Goal: Check status: Check status

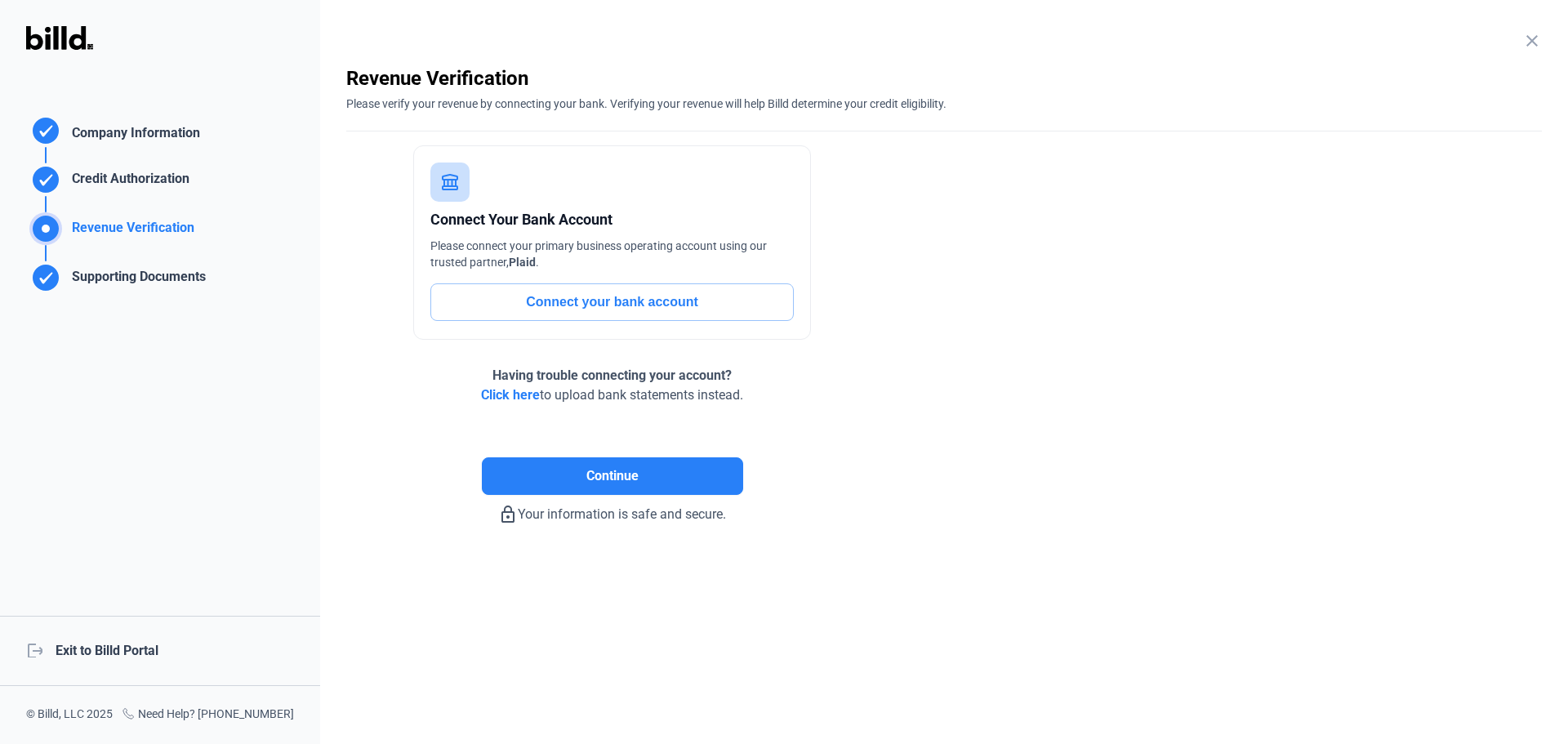
click at [147, 651] on div "logout Exit to Billd Portal" at bounding box center [160, 651] width 320 height 70
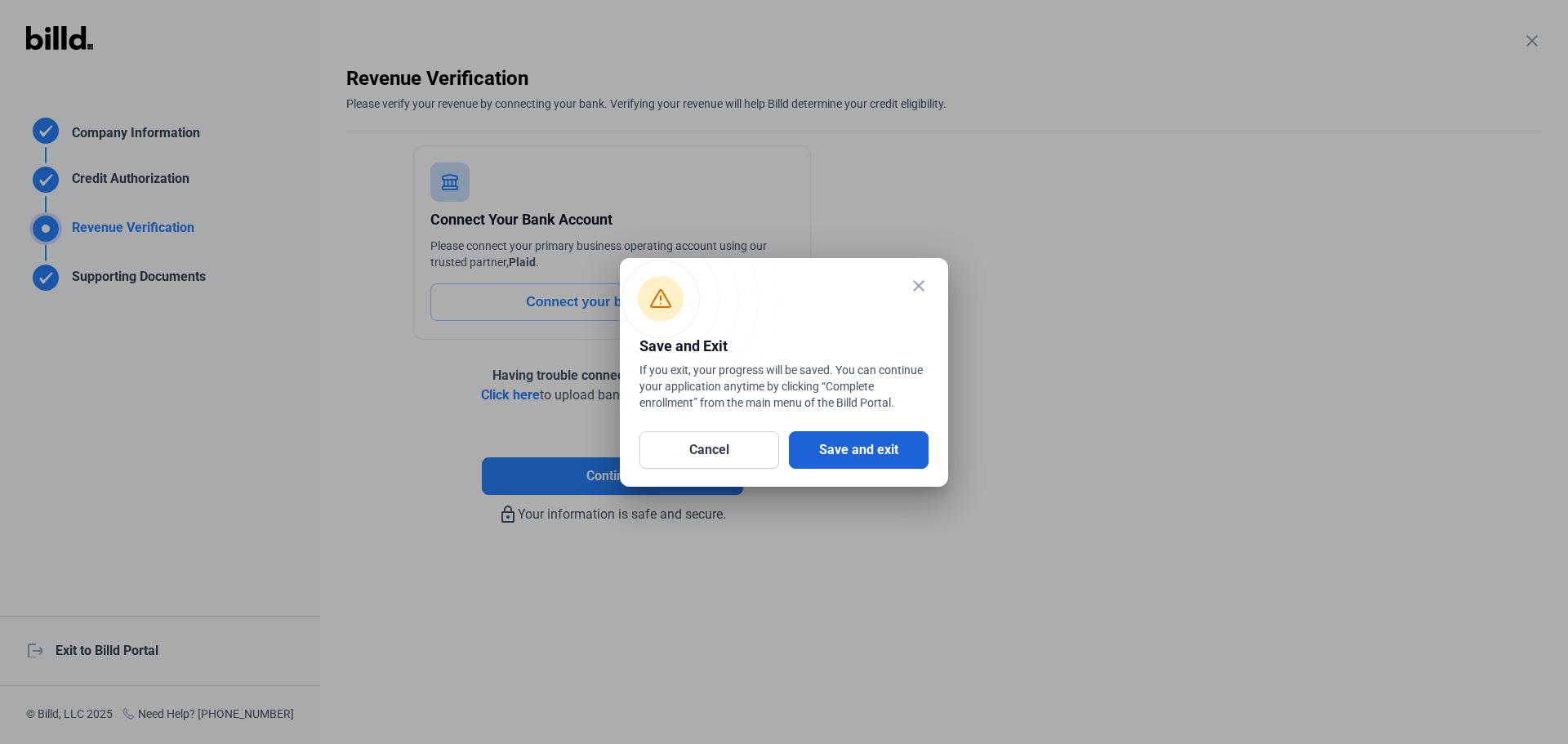
click at [867, 452] on button "Save and exit" at bounding box center [859, 450] width 140 height 37
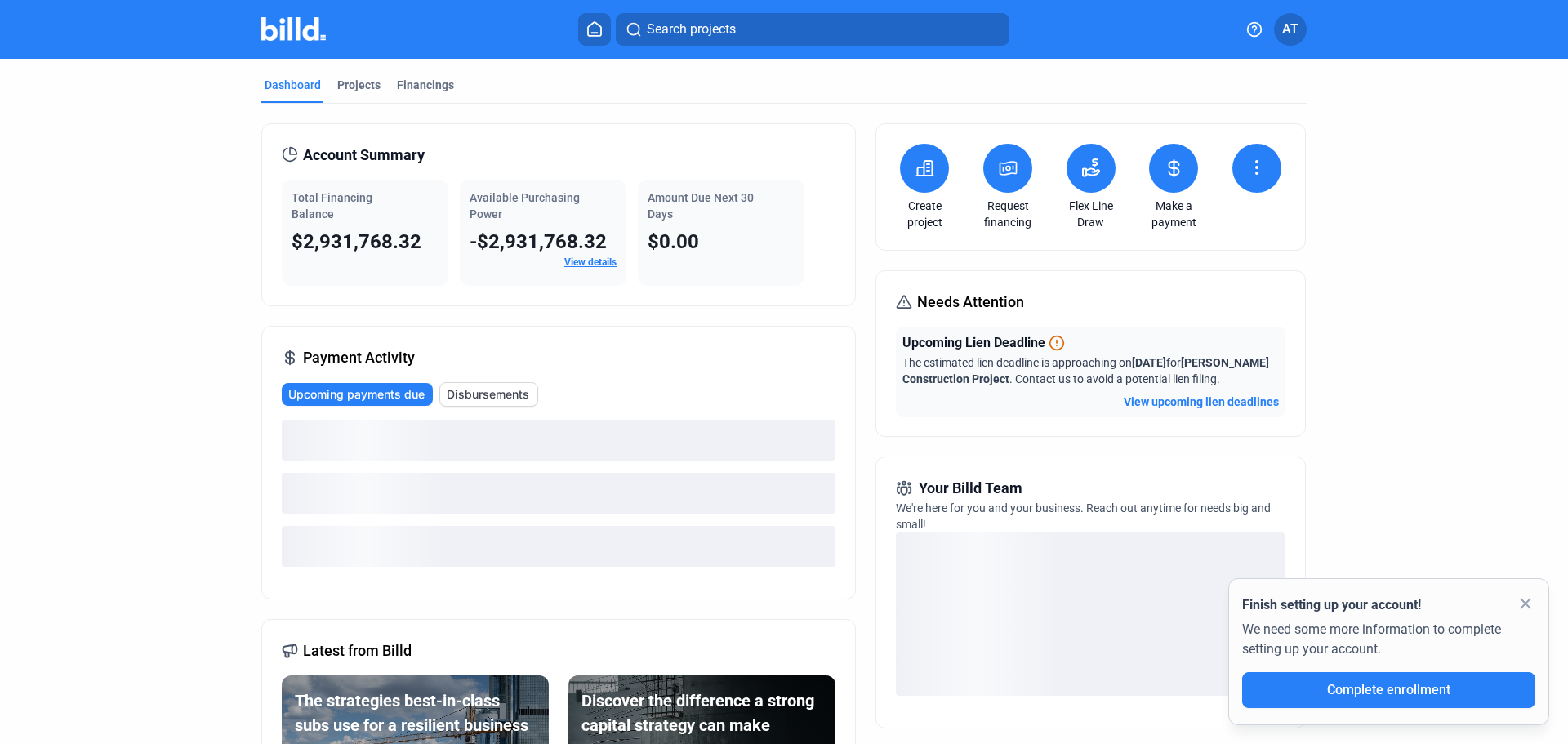
click at [602, 259] on link "View details" at bounding box center [590, 262] width 52 height 12
